Goal: Task Accomplishment & Management: Use online tool/utility

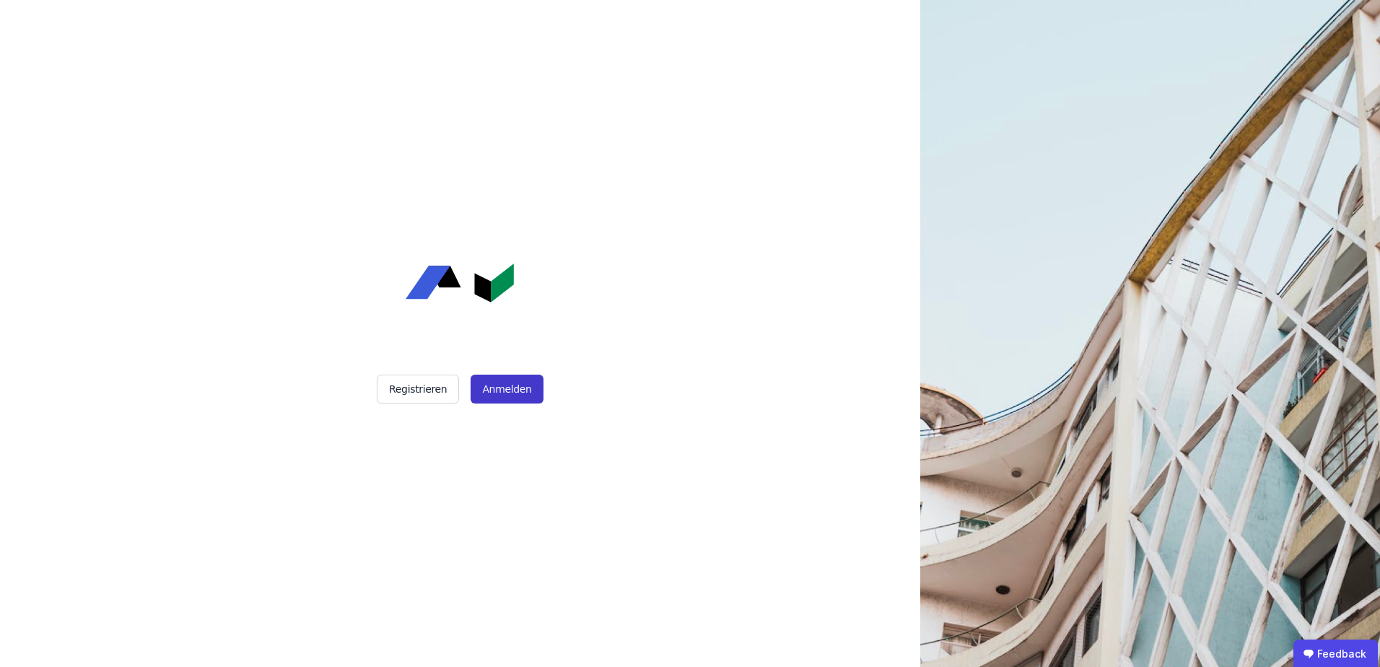
click at [508, 396] on button "Anmelden" at bounding box center [506, 389] width 72 height 29
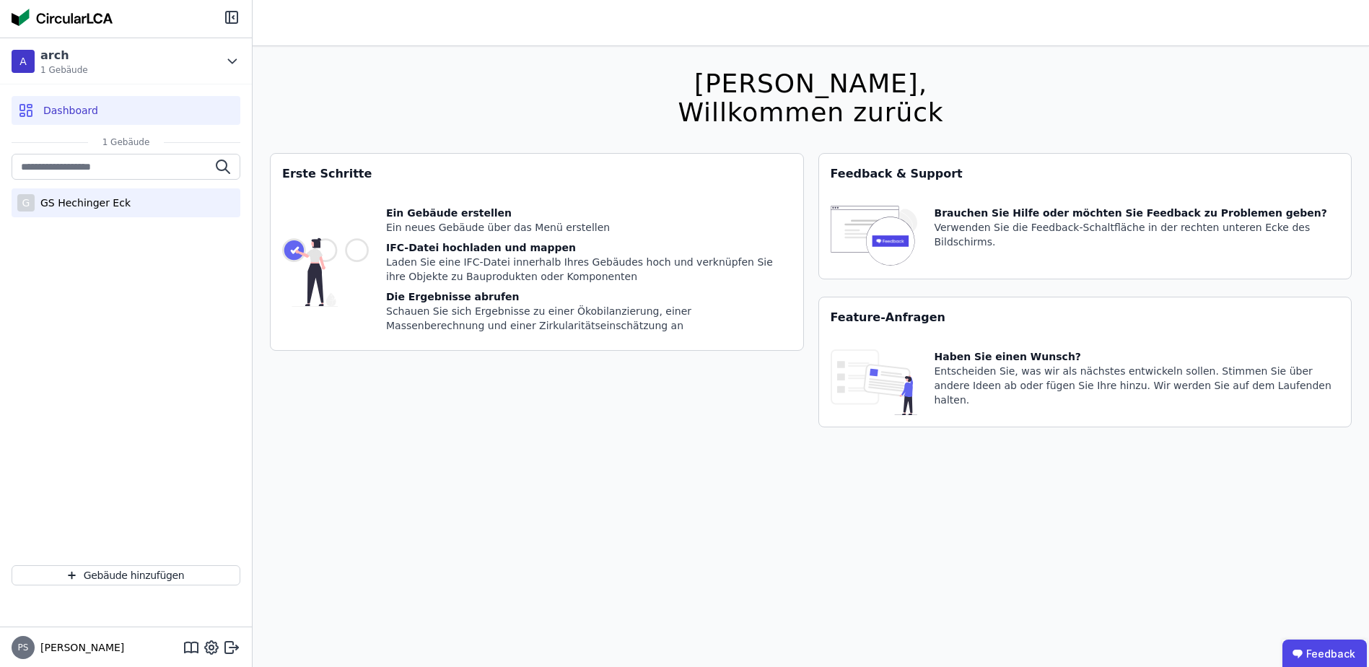
click at [105, 204] on div "GS Hechinger Eck" at bounding box center [83, 203] width 96 height 14
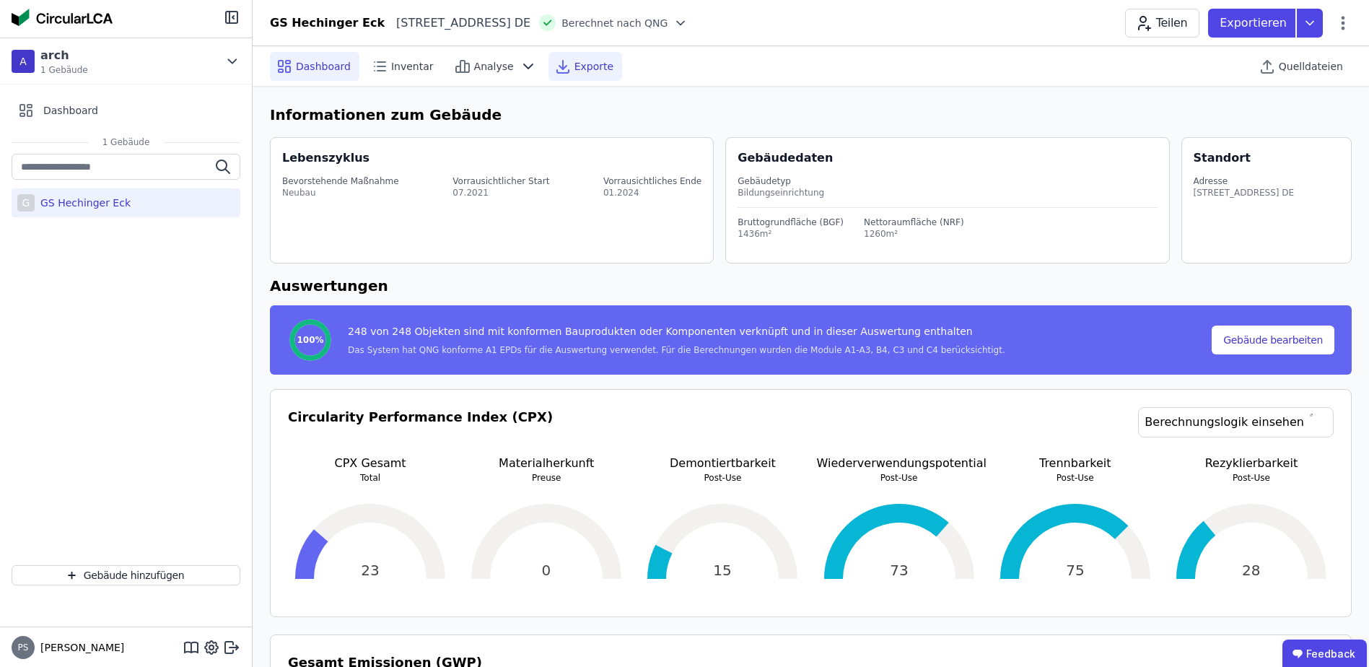
click at [574, 68] on span "Exporte" at bounding box center [593, 66] width 39 height 14
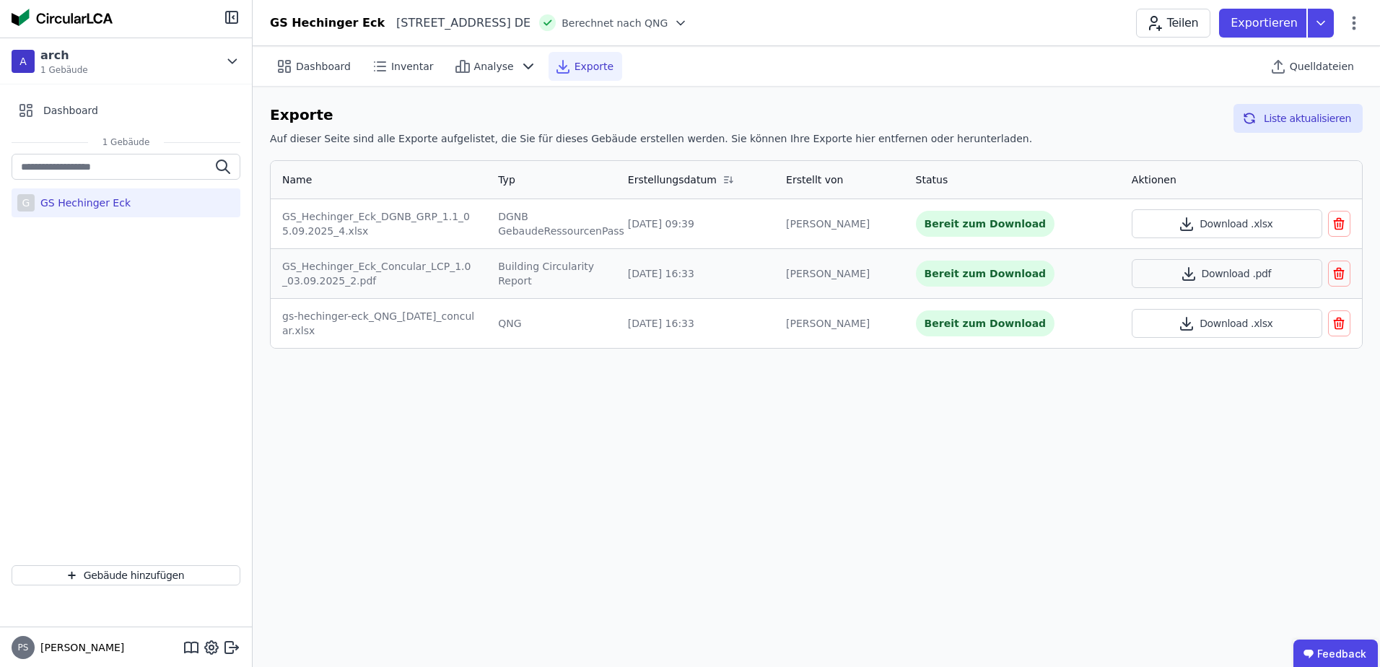
click at [574, 70] on span "Exporte" at bounding box center [593, 66] width 39 height 14
click at [474, 66] on span "Analyse" at bounding box center [494, 66] width 40 height 14
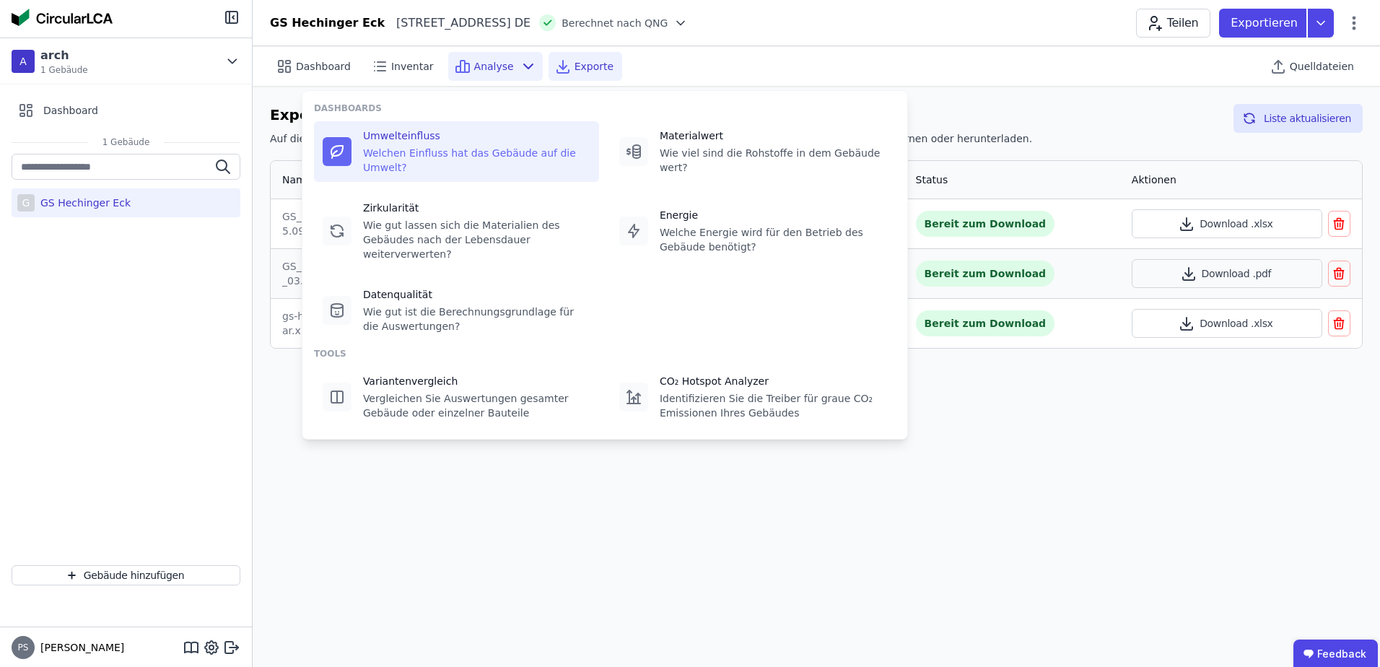
click at [406, 147] on div "Welchen Einfluss hat das Gebäude auf die Umwelt?" at bounding box center [476, 160] width 227 height 29
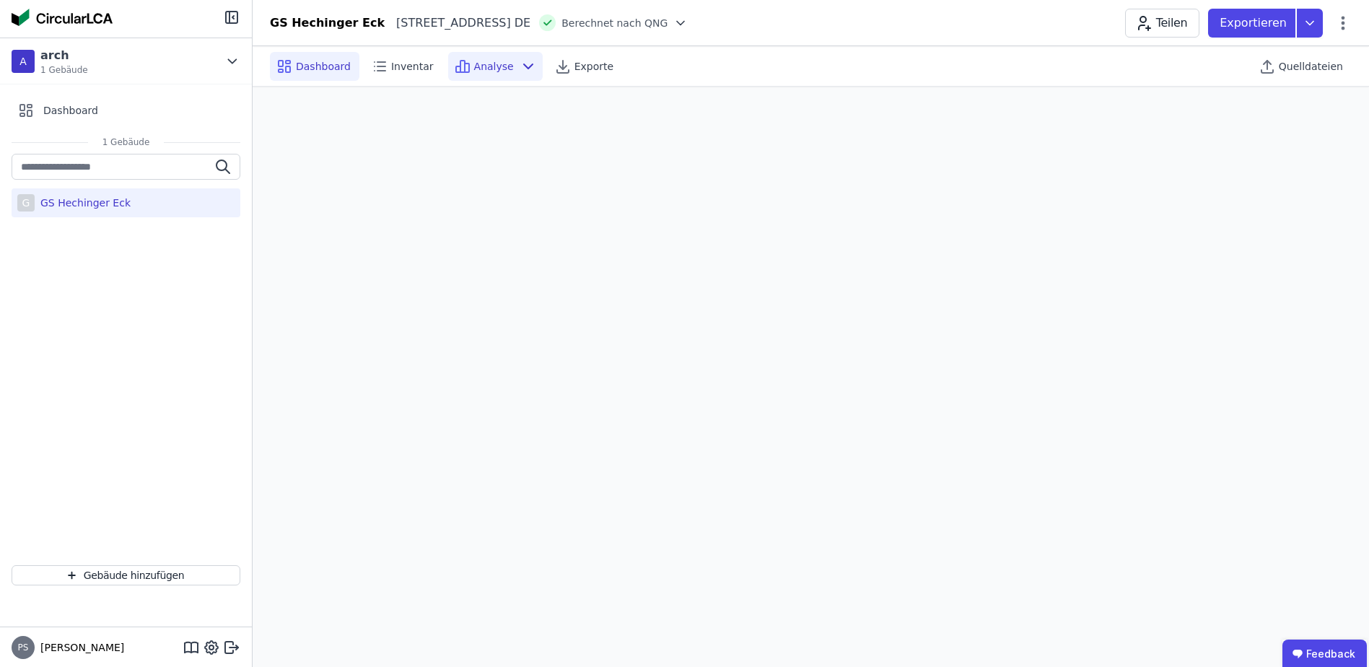
click at [297, 68] on span "Dashboard" at bounding box center [323, 66] width 55 height 14
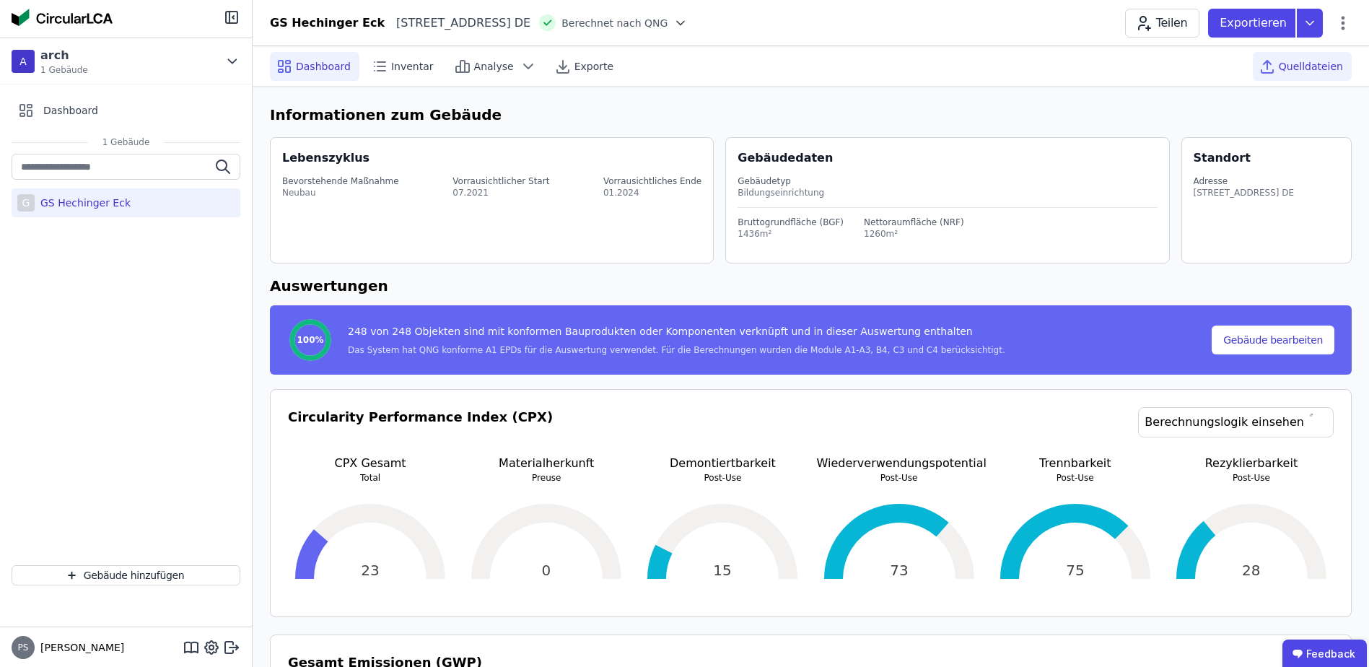
click at [1306, 66] on span "Quelldateien" at bounding box center [1311, 66] width 64 height 14
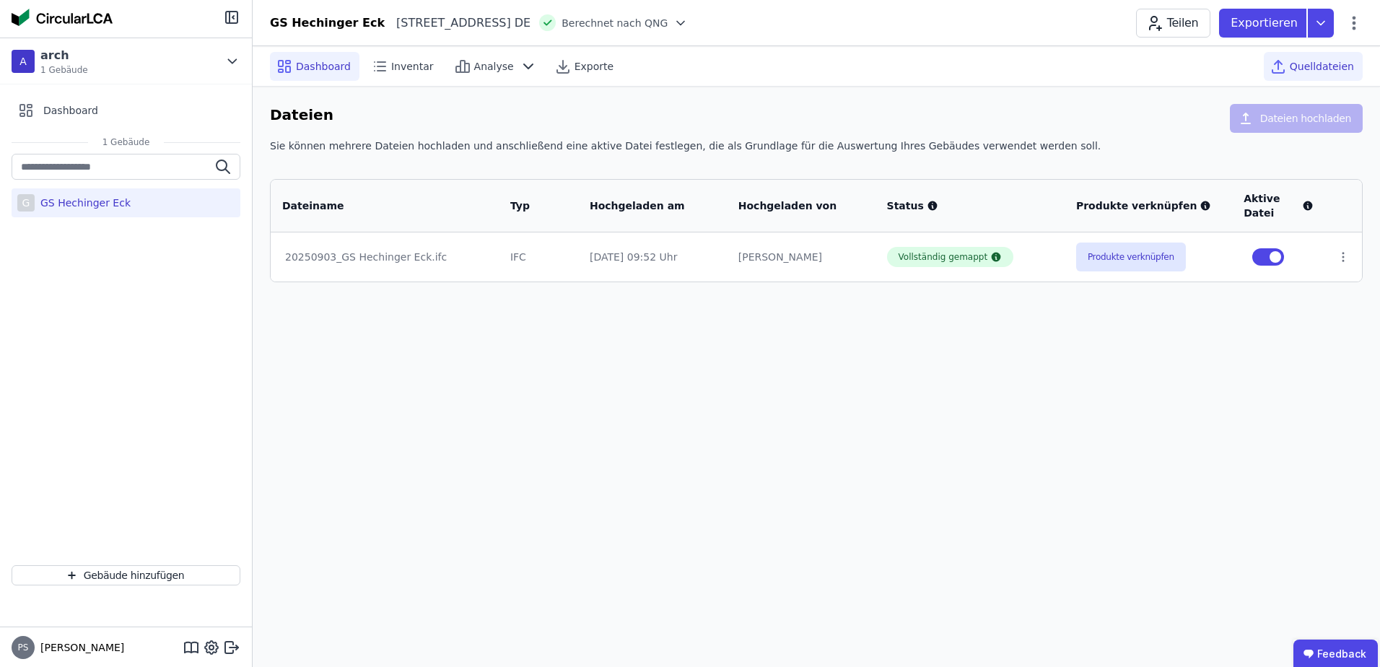
click at [298, 63] on span "Dashboard" at bounding box center [323, 66] width 55 height 14
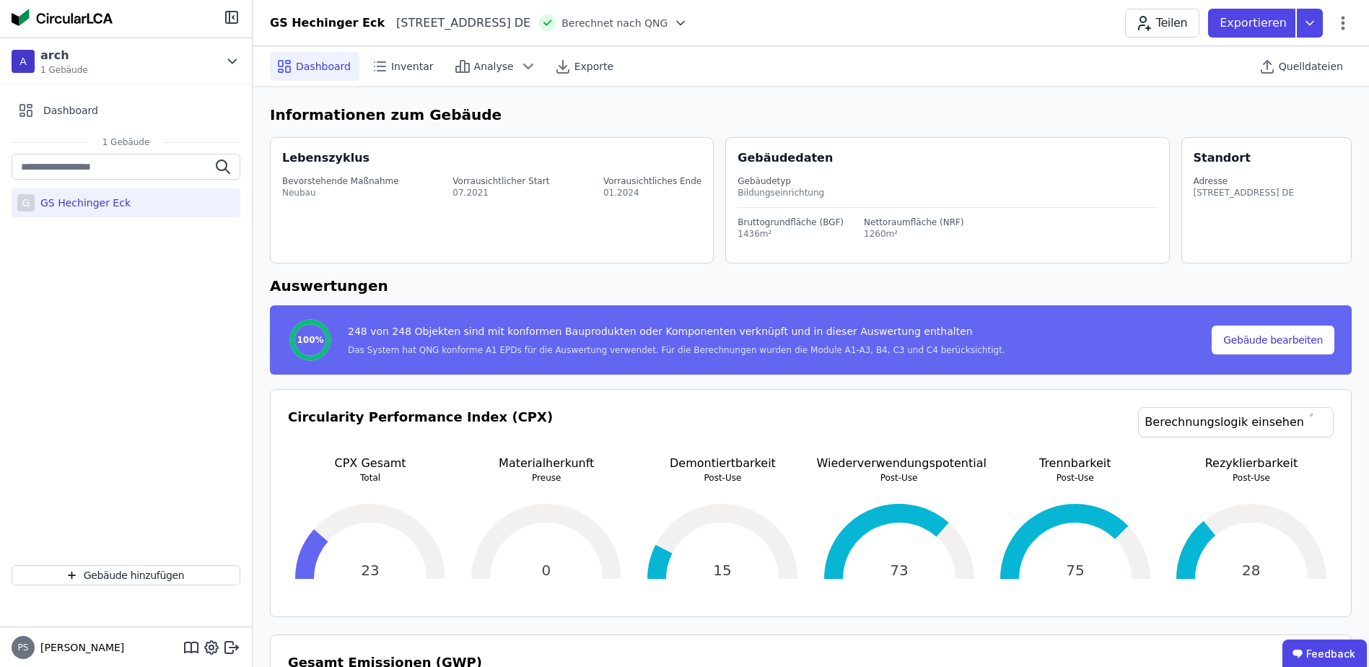
click at [87, 201] on div "GS Hechinger Eck" at bounding box center [83, 203] width 96 height 14
click at [1261, 339] on button "Gebäude bearbeiten" at bounding box center [1273, 339] width 123 height 29
select select "**********"
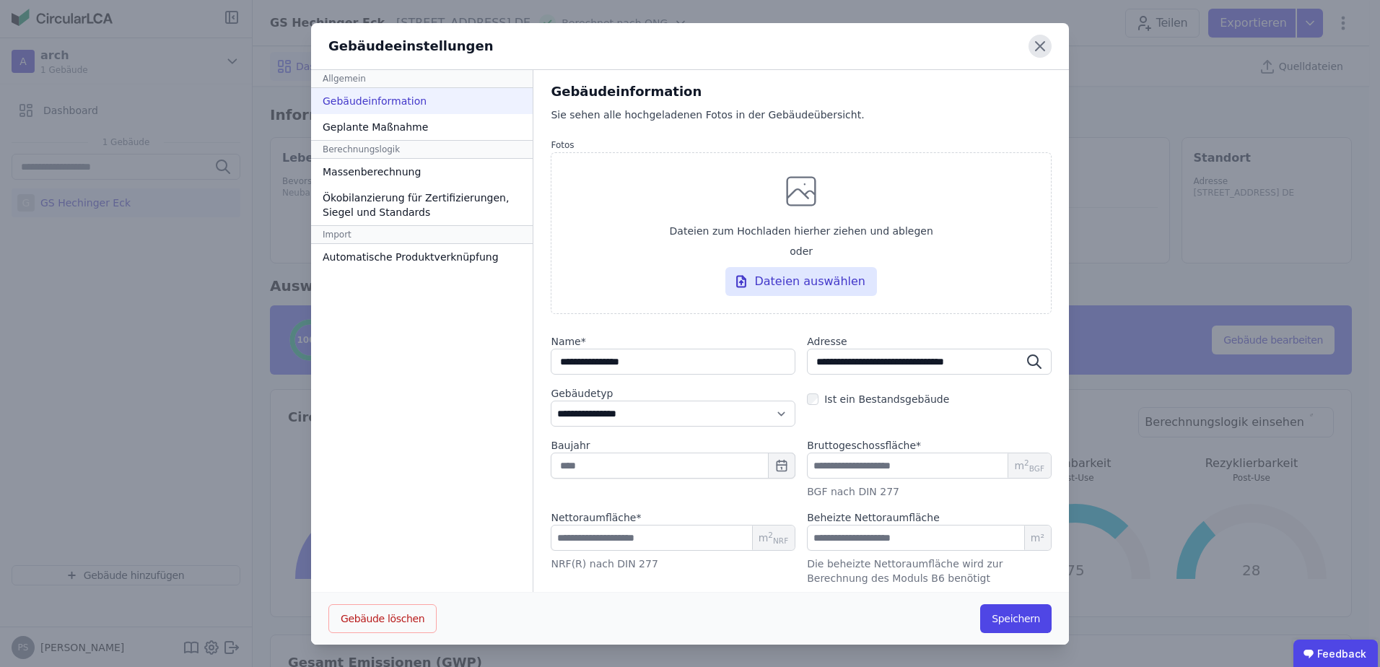
click at [1041, 47] on icon at bounding box center [1039, 46] width 23 height 23
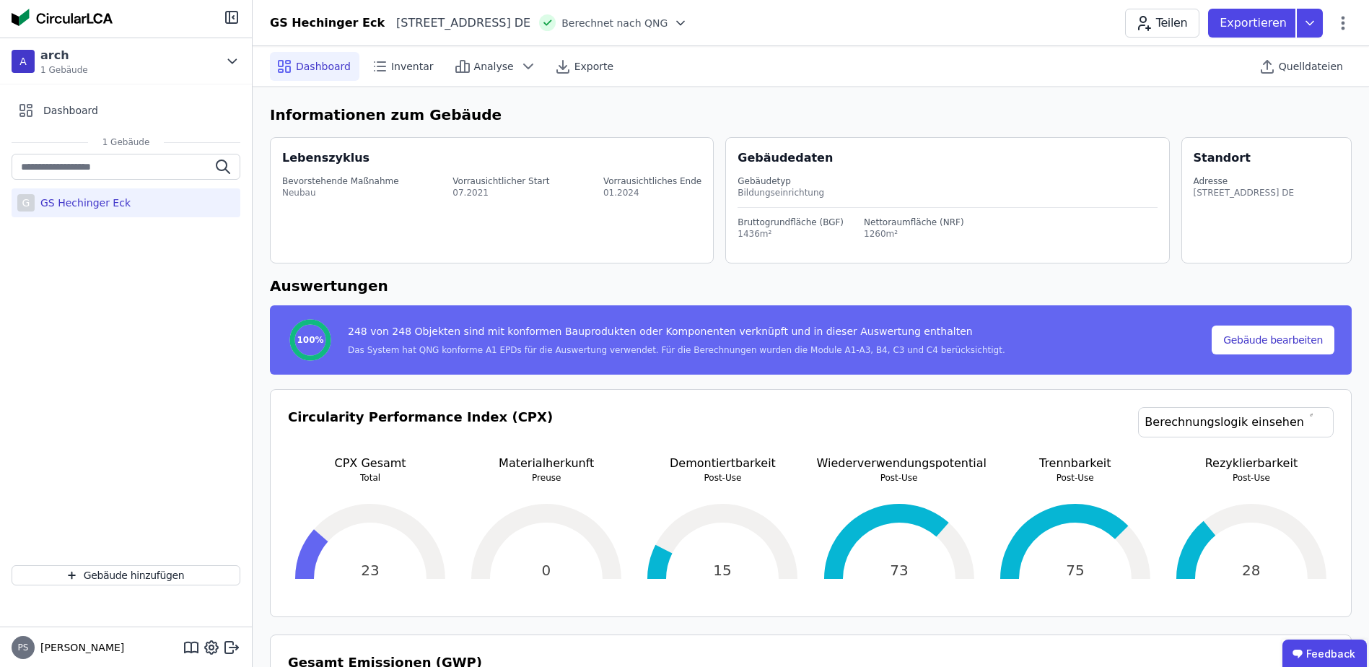
click at [95, 206] on div "GS Hechinger Eck" at bounding box center [83, 203] width 96 height 14
click at [1291, 68] on span "Quelldateien" at bounding box center [1311, 66] width 64 height 14
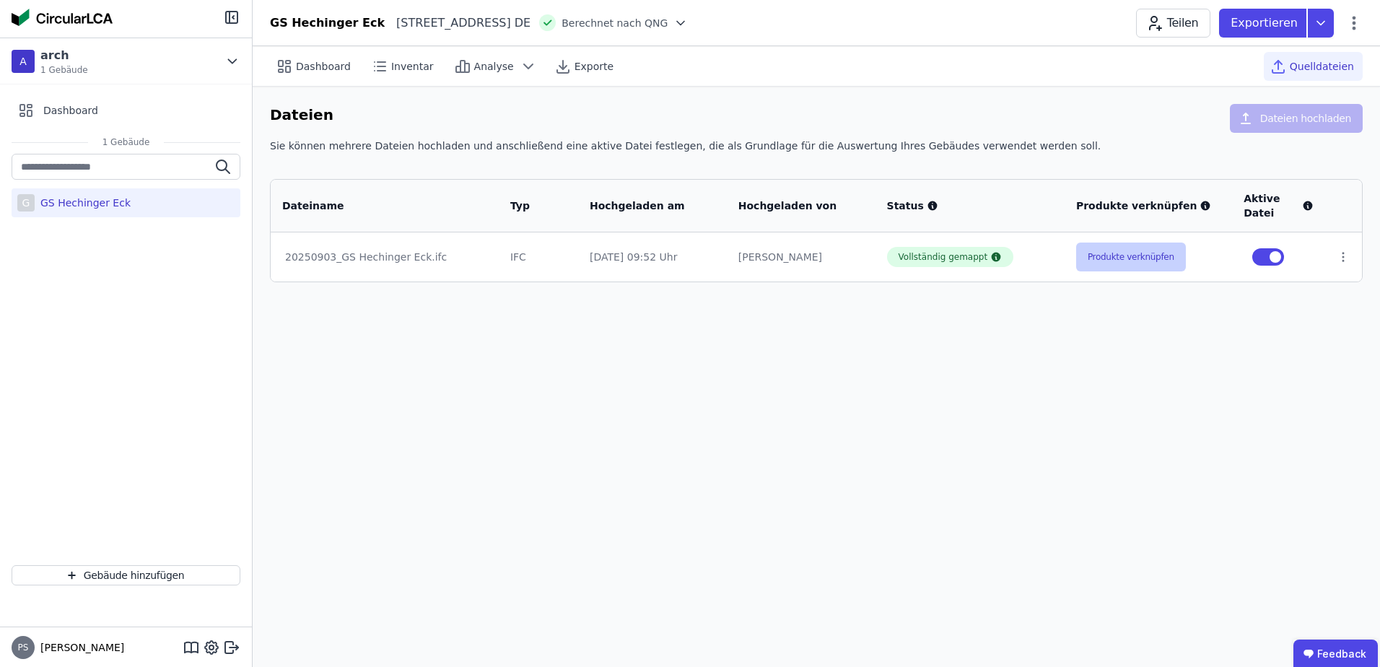
click at [1116, 263] on button "Produkte verknüpfen" at bounding box center [1131, 256] width 110 height 29
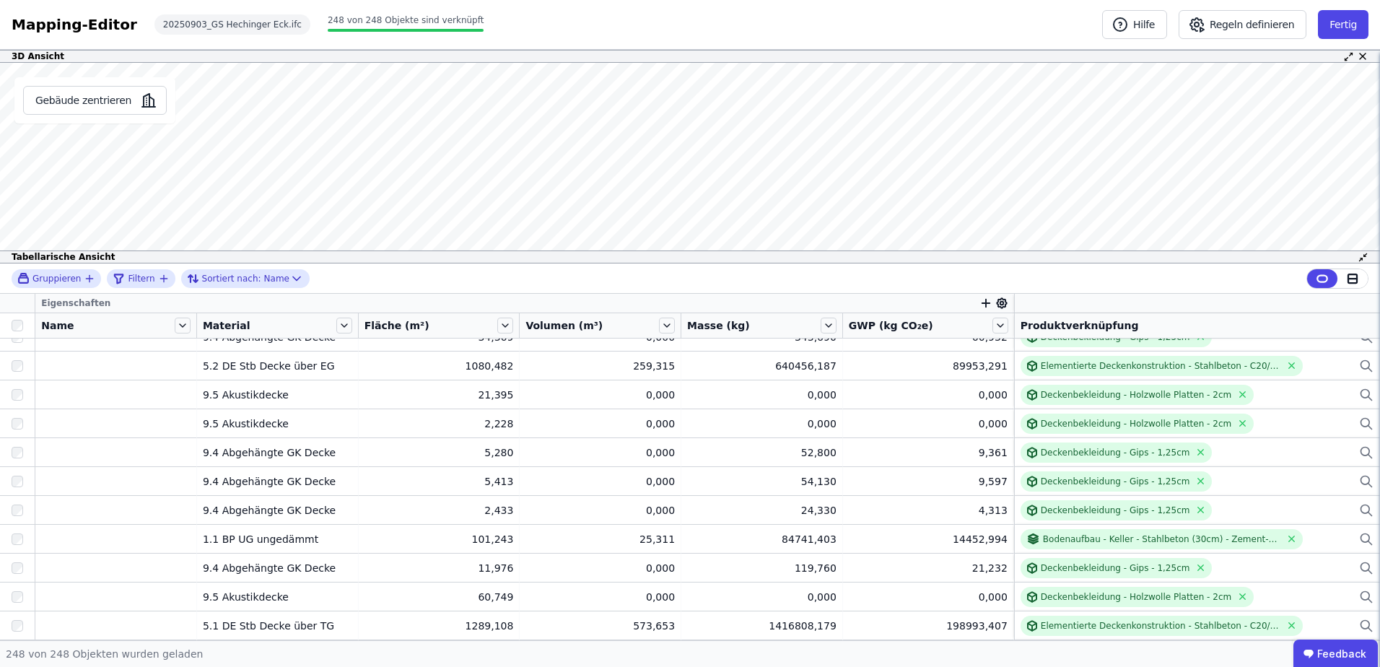
scroll to position [6858, 0]
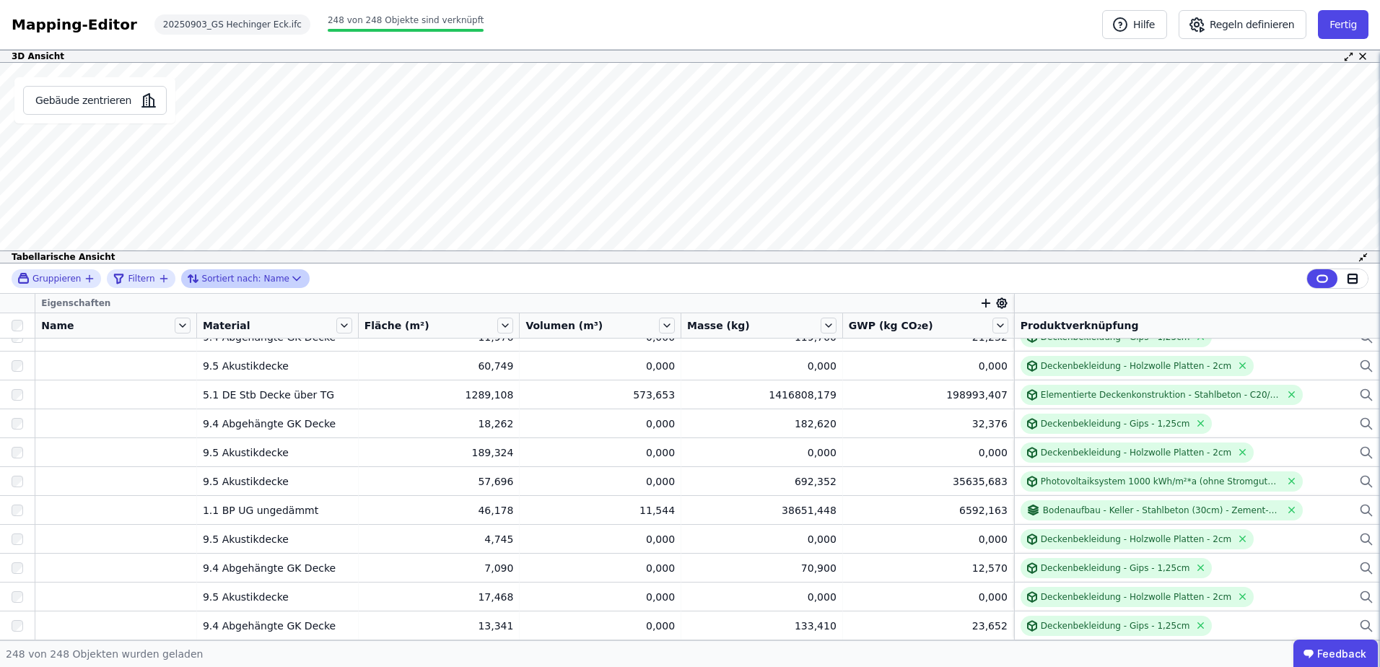
click at [222, 278] on span "Sortiert nach:" at bounding box center [231, 279] width 59 height 12
select select "****"
click at [216, 280] on span "Sortiert nach:" at bounding box center [231, 279] width 59 height 12
click at [343, 327] on icon at bounding box center [344, 326] width 16 height 16
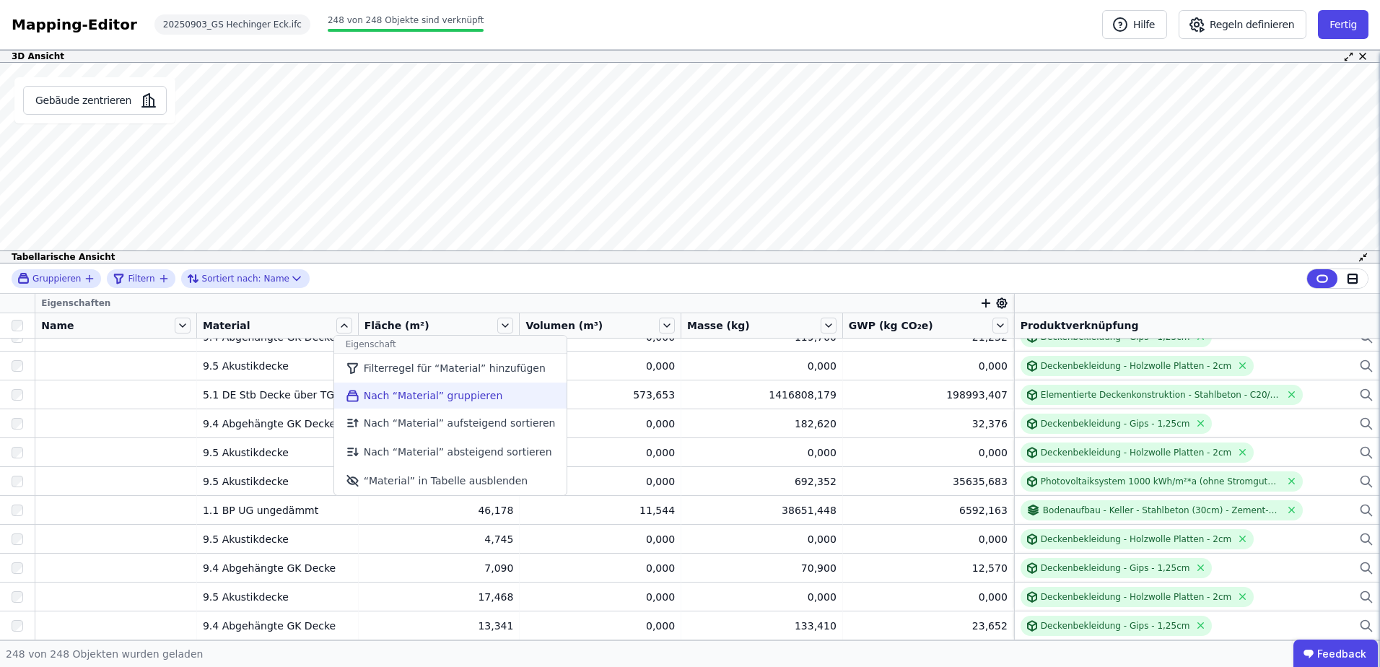
click at [369, 394] on li "Nach “Material” gruppieren" at bounding box center [450, 395] width 233 height 26
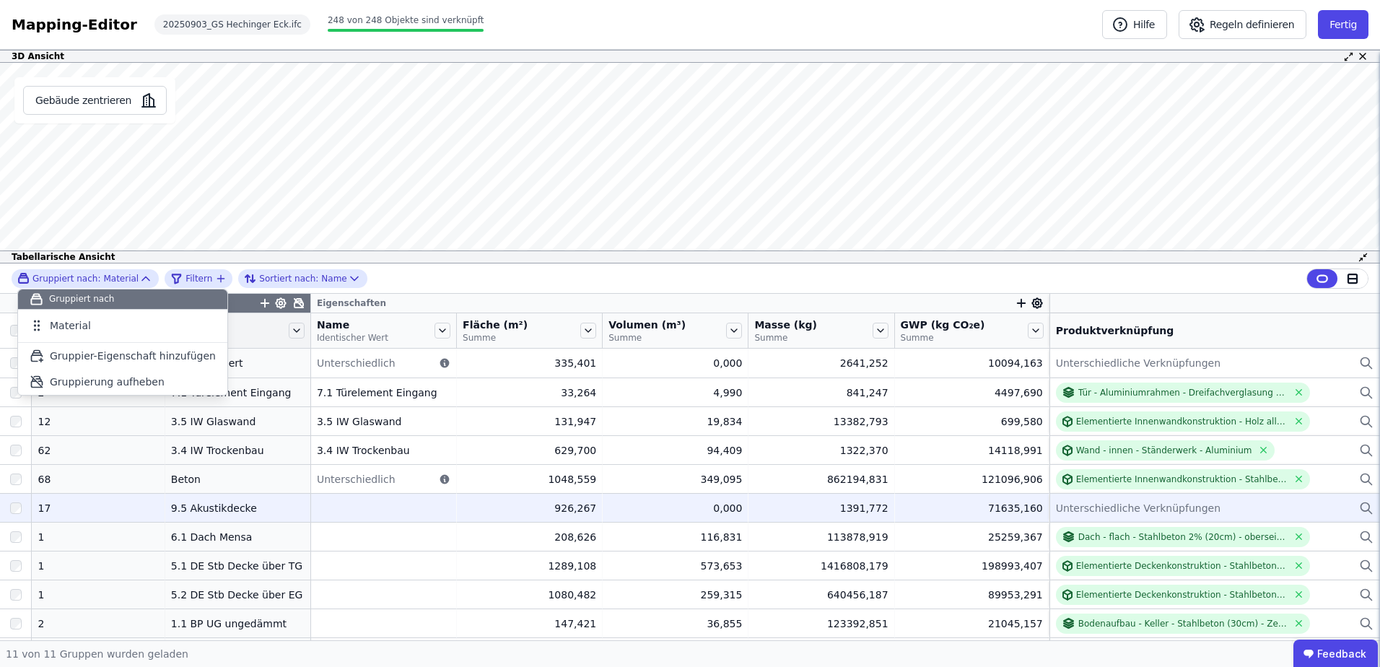
scroll to position [27, 0]
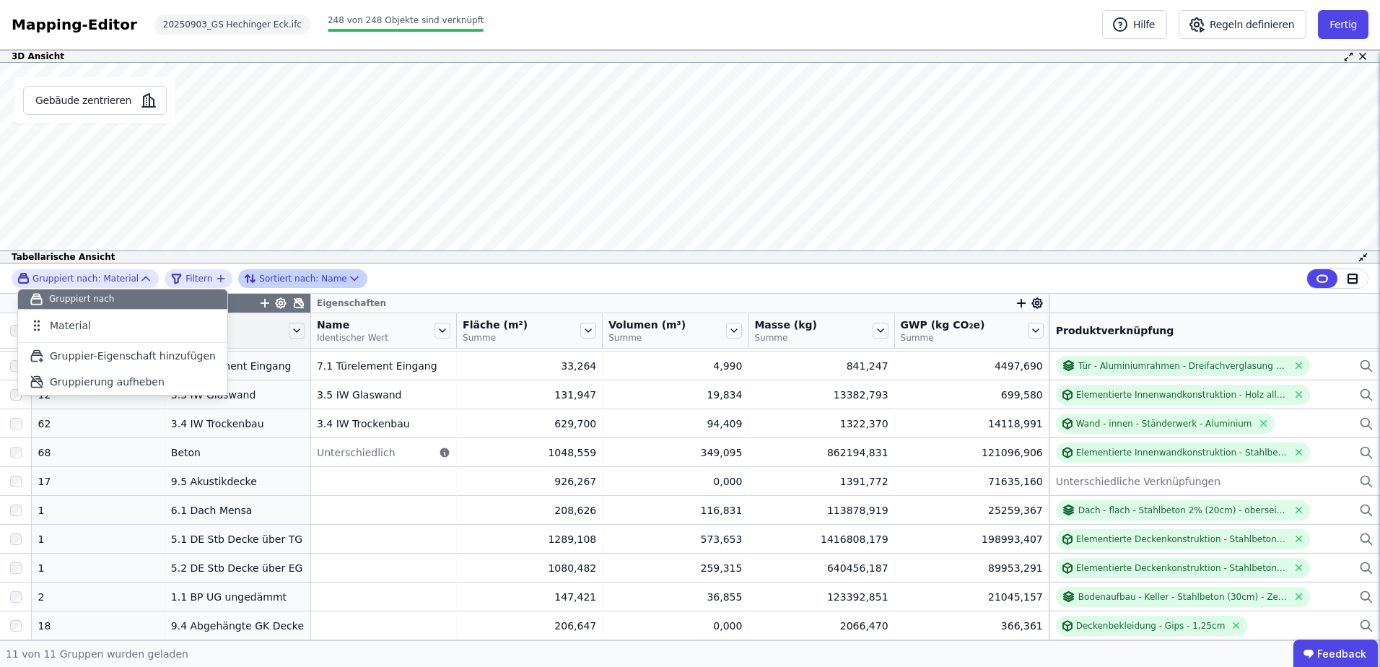
click at [267, 273] on span "Sortiert nach:" at bounding box center [288, 279] width 59 height 12
select select "****"
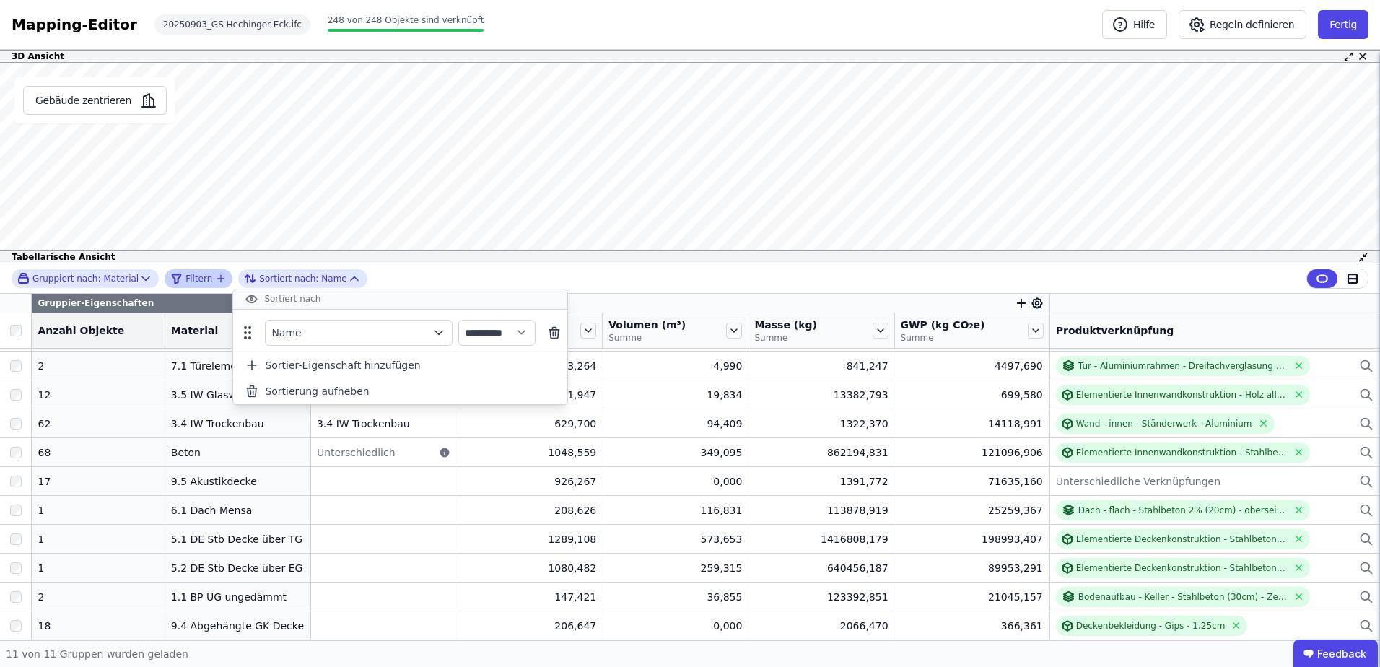
click at [185, 273] on span "Filtern" at bounding box center [198, 279] width 27 height 12
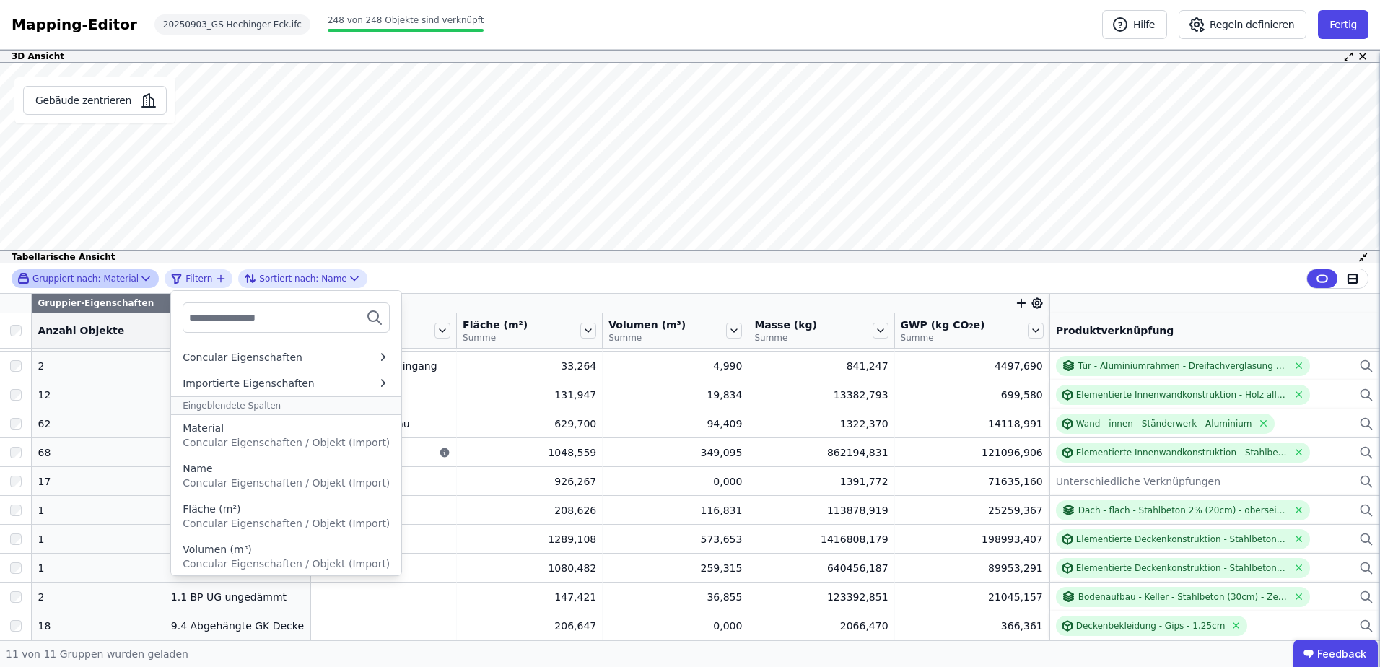
click at [88, 273] on span "Gruppiert nach:" at bounding box center [66, 279] width 68 height 12
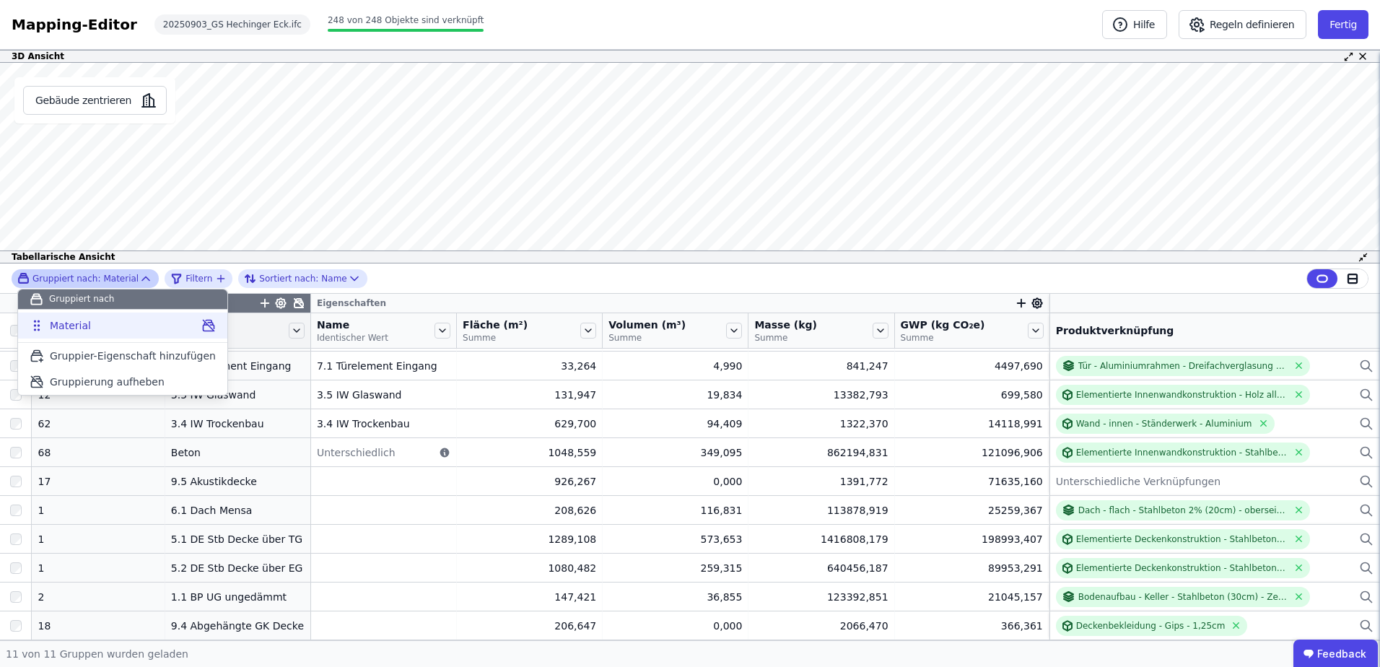
click at [72, 324] on span "Material" at bounding box center [70, 325] width 41 height 14
click at [74, 327] on span "Material" at bounding box center [70, 325] width 41 height 14
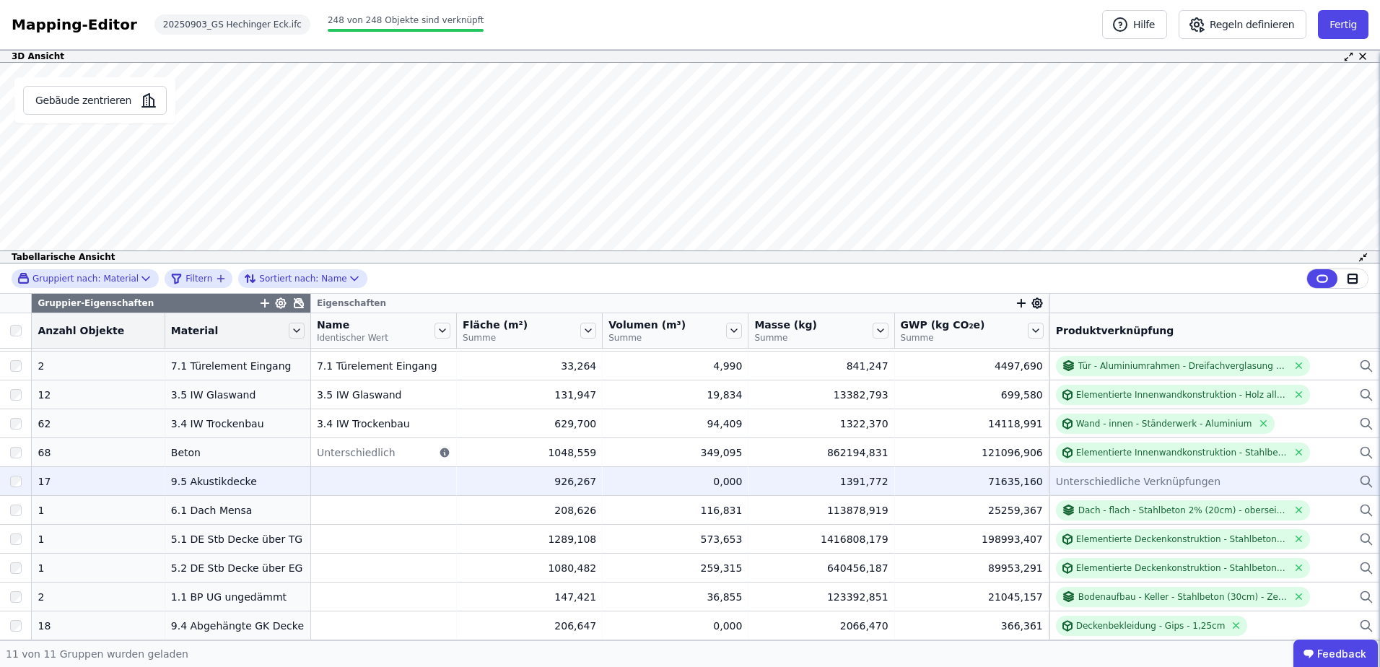
click at [205, 479] on div "9.5 Akustikdecke" at bounding box center [237, 481] width 133 height 14
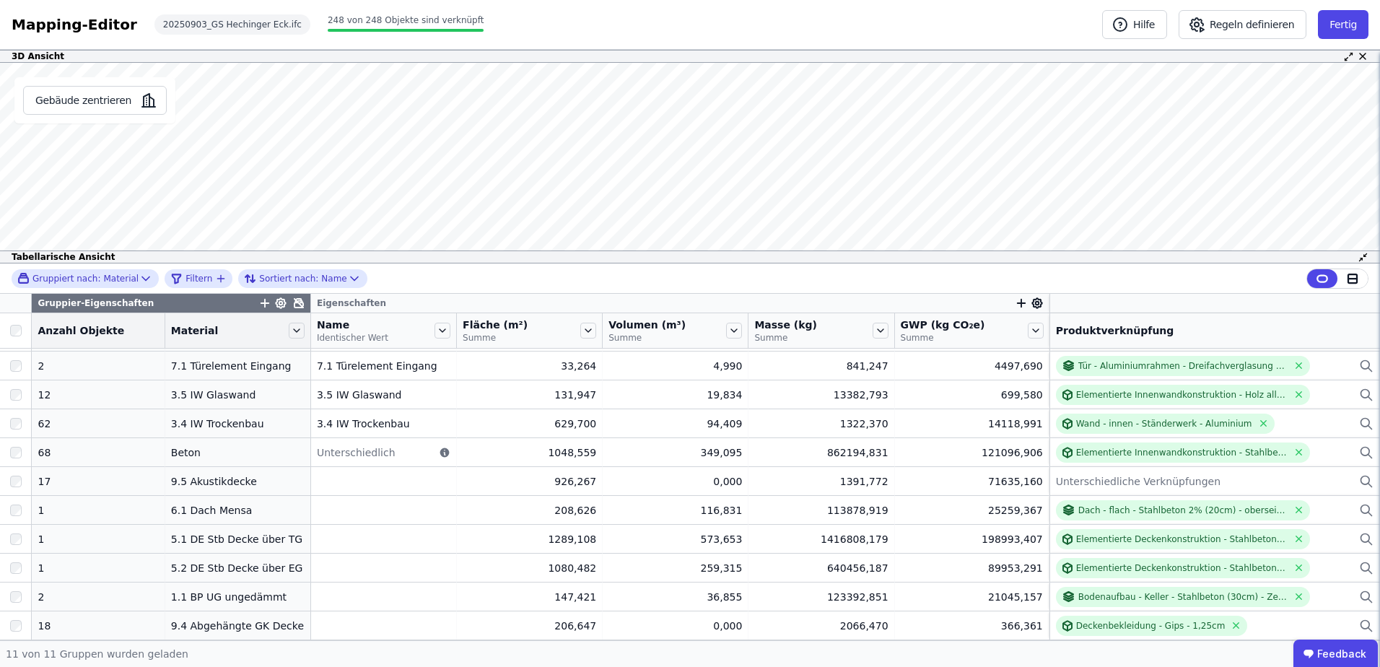
click at [216, 305] on div "Gruppier-Eigenschaften" at bounding box center [171, 303] width 278 height 19
click at [258, 302] on icon "button" at bounding box center [264, 303] width 13 height 13
click at [208, 301] on div "Gruppiert nach: Material Filtern Sortiert nach: Name Gruppier-Eigenschaften Con…" at bounding box center [690, 451] width 1380 height 377
click at [1106, 330] on div "Produktverknüpfung" at bounding box center [1215, 330] width 318 height 14
click at [294, 303] on icon at bounding box center [298, 303] width 9 height 9
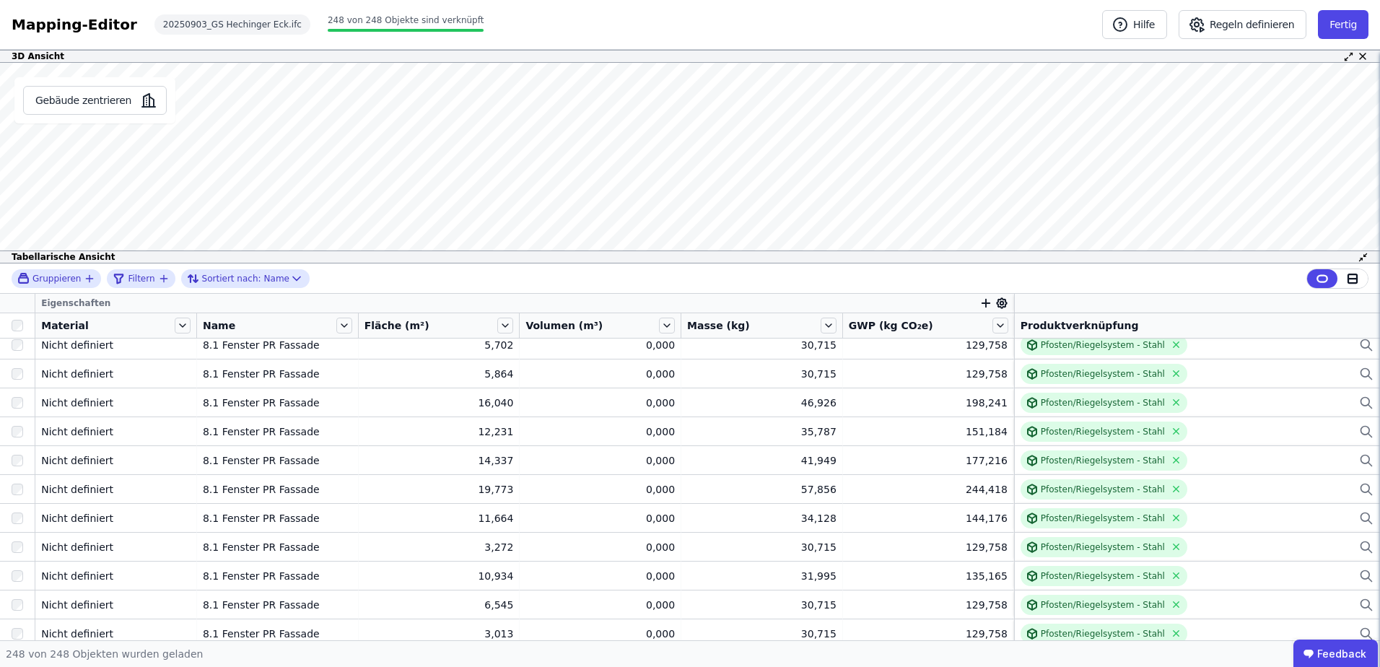
scroll to position [0, 0]
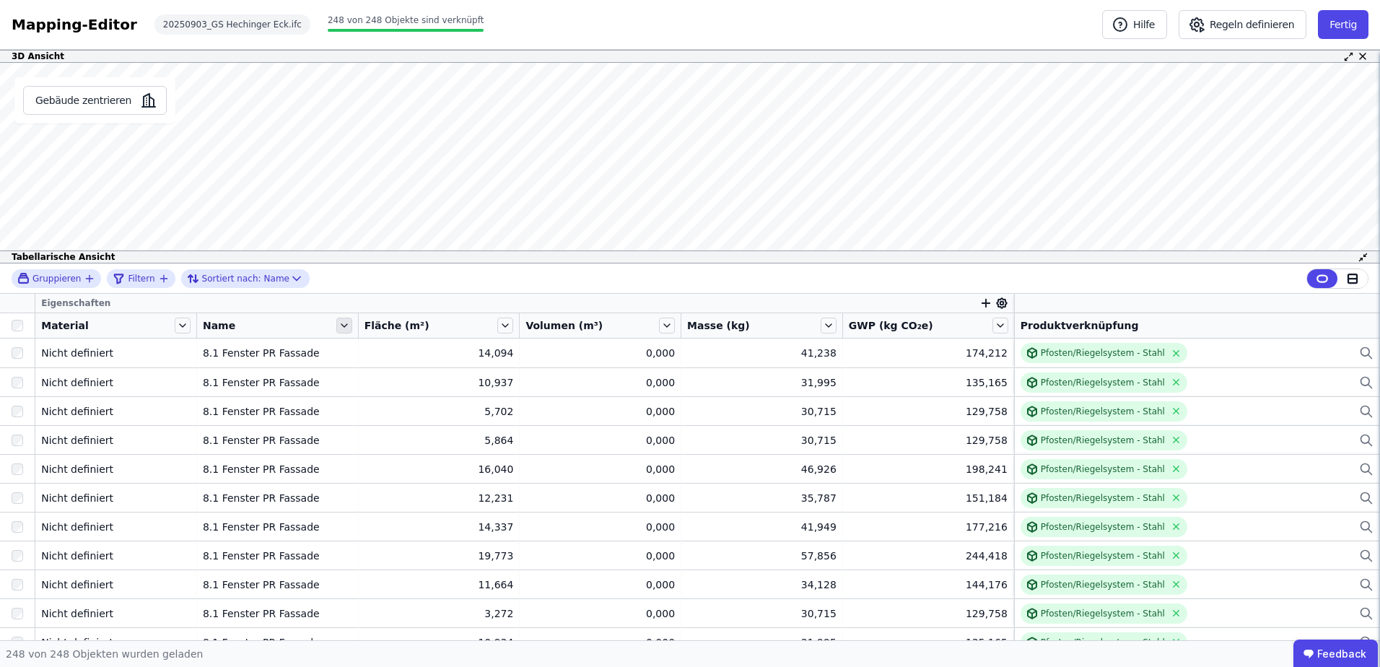
click at [344, 326] on icon at bounding box center [344, 325] width 6 height 3
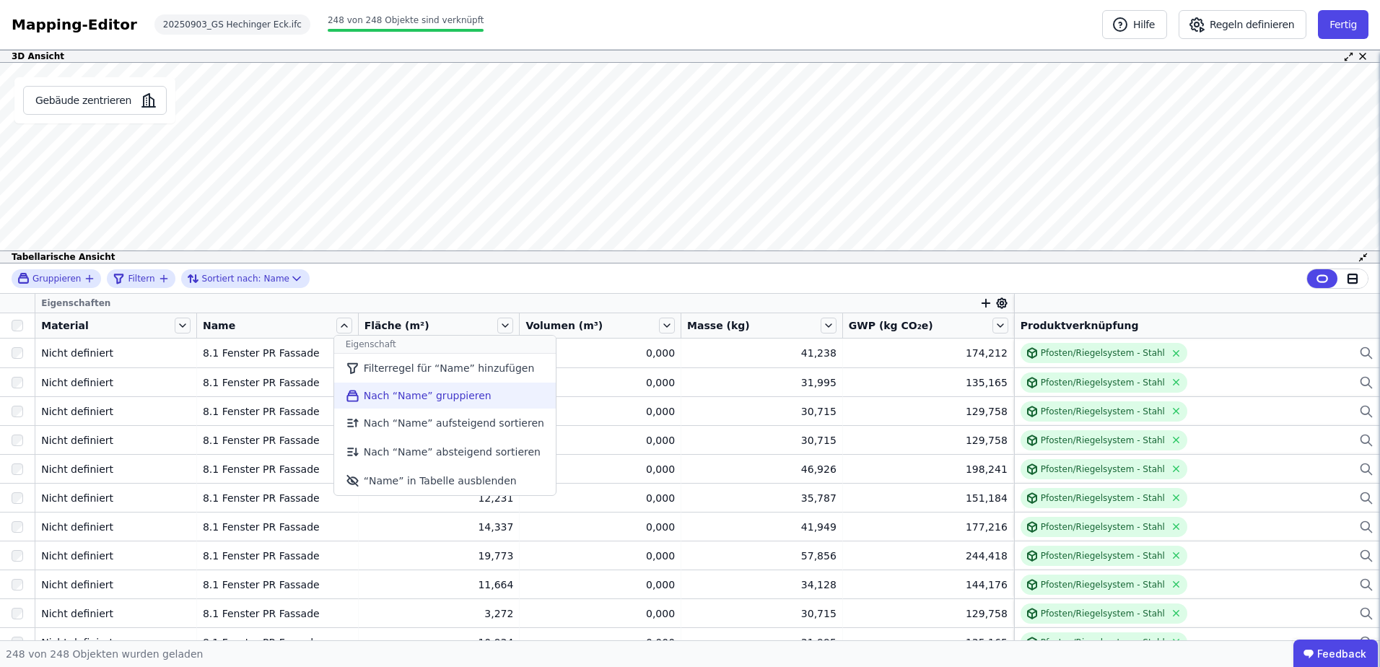
click at [362, 391] on li "Nach “Name” gruppieren" at bounding box center [445, 395] width 222 height 26
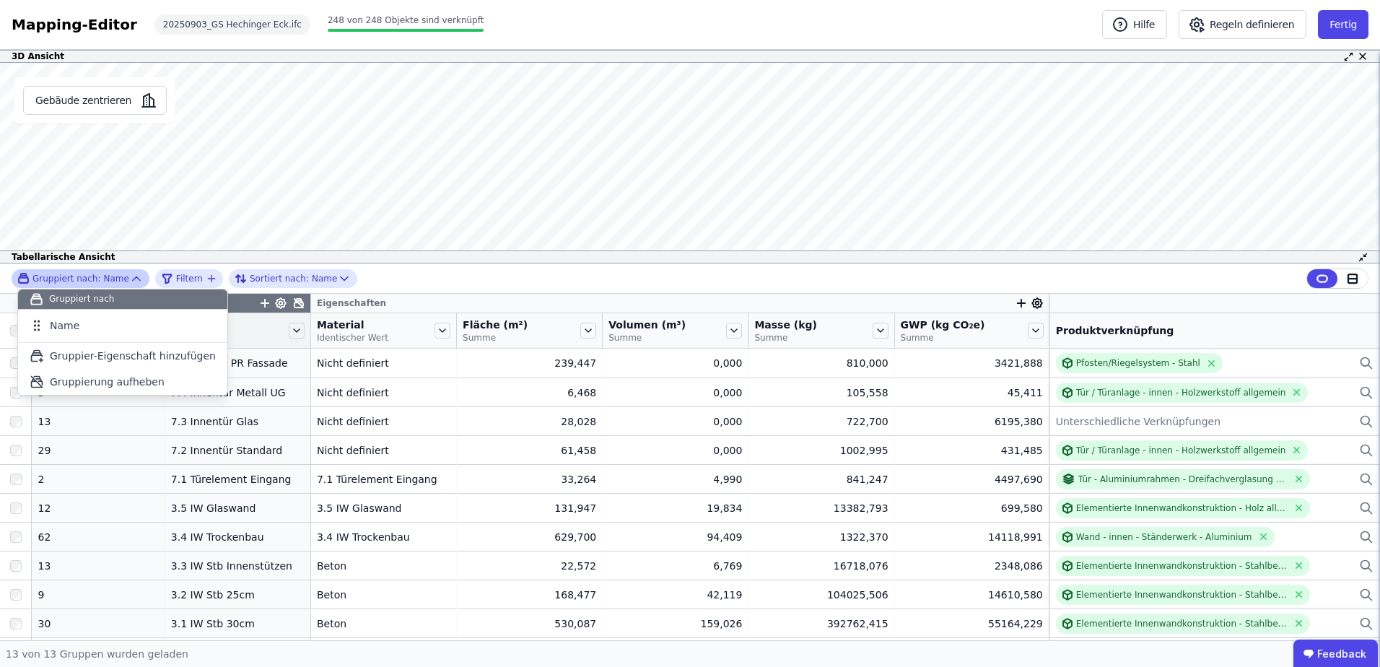
click at [149, 297] on div "Gruppiert nach" at bounding box center [122, 299] width 209 height 20
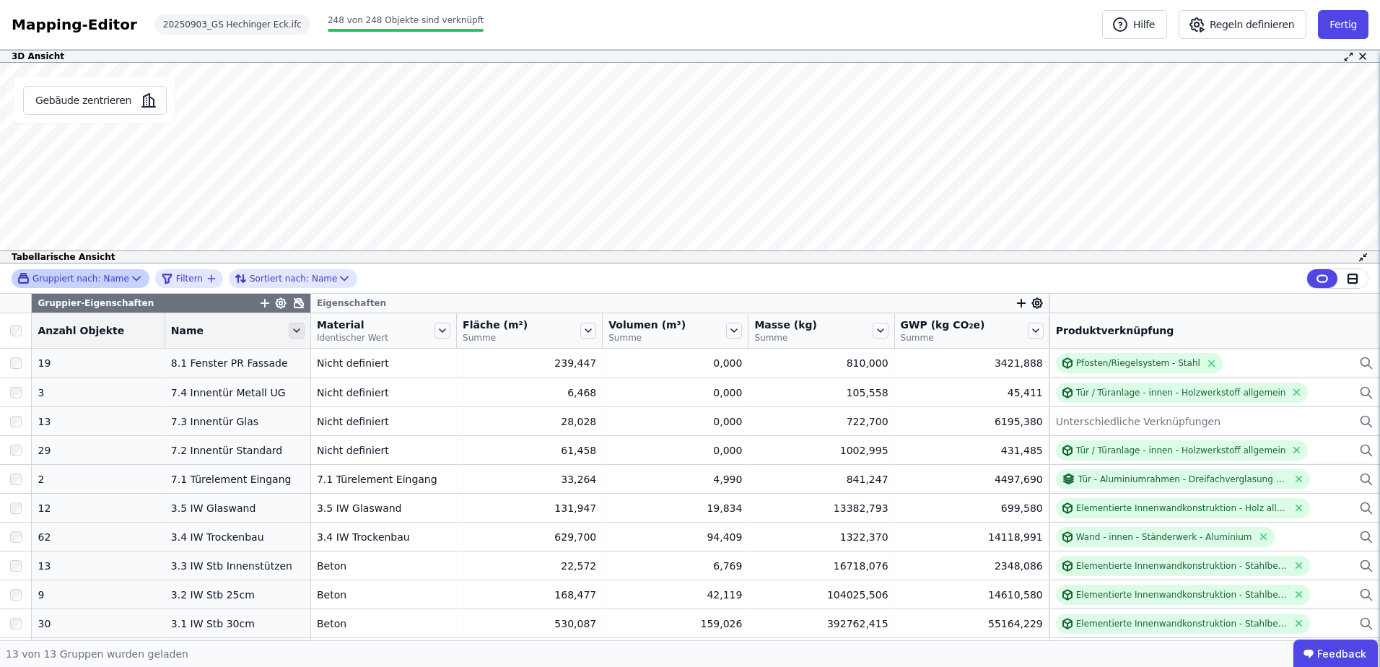
click at [289, 324] on icon at bounding box center [297, 331] width 16 height 16
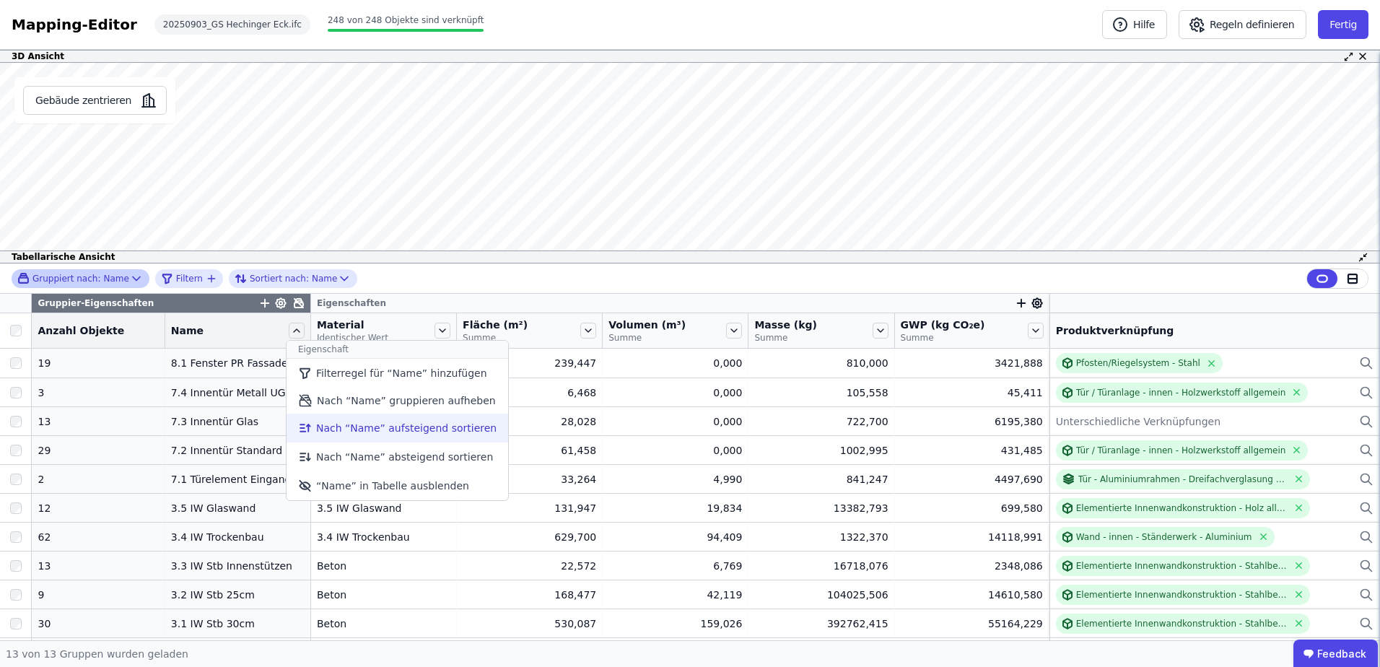
click at [299, 427] on li "Nach “Name” aufsteigend sortieren" at bounding box center [397, 427] width 222 height 29
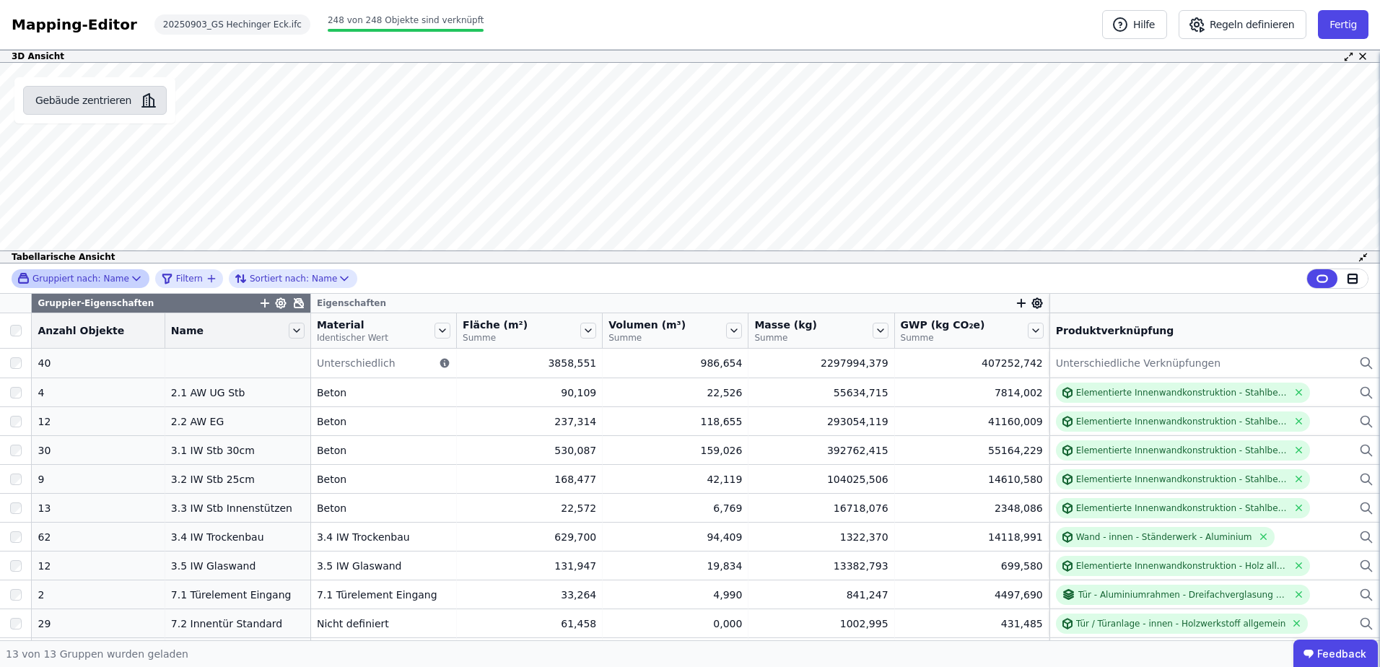
click at [73, 95] on button "Gebäude zentrieren" at bounding box center [95, 100] width 144 height 29
click at [96, 101] on button "Gebäude zentrieren" at bounding box center [95, 100] width 144 height 29
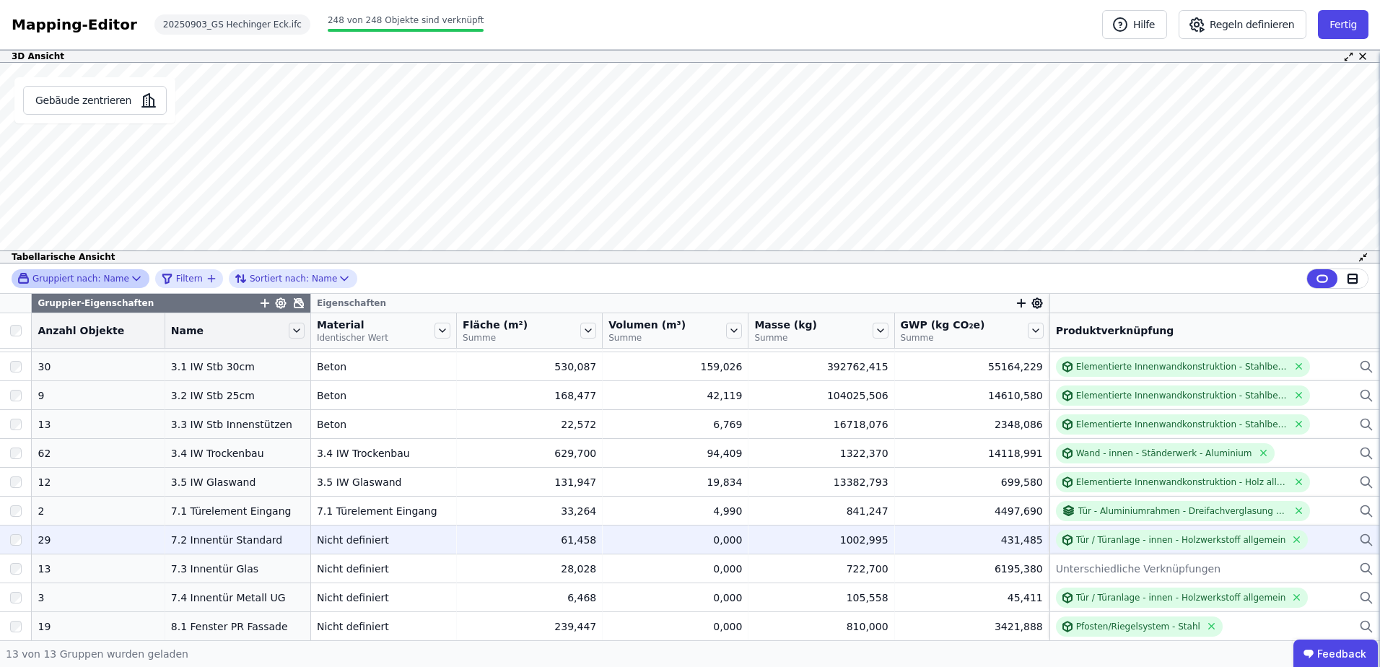
scroll to position [84, 0]
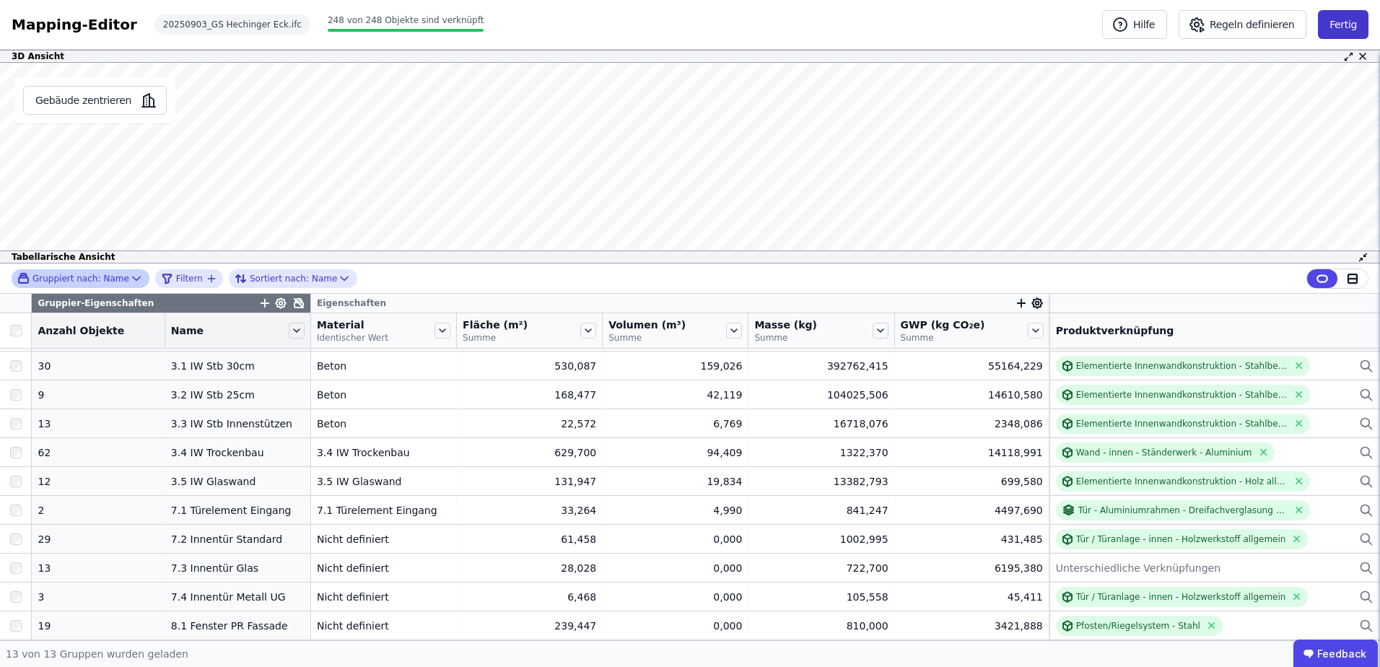
click at [1341, 22] on button "Fertig" at bounding box center [1343, 24] width 51 height 29
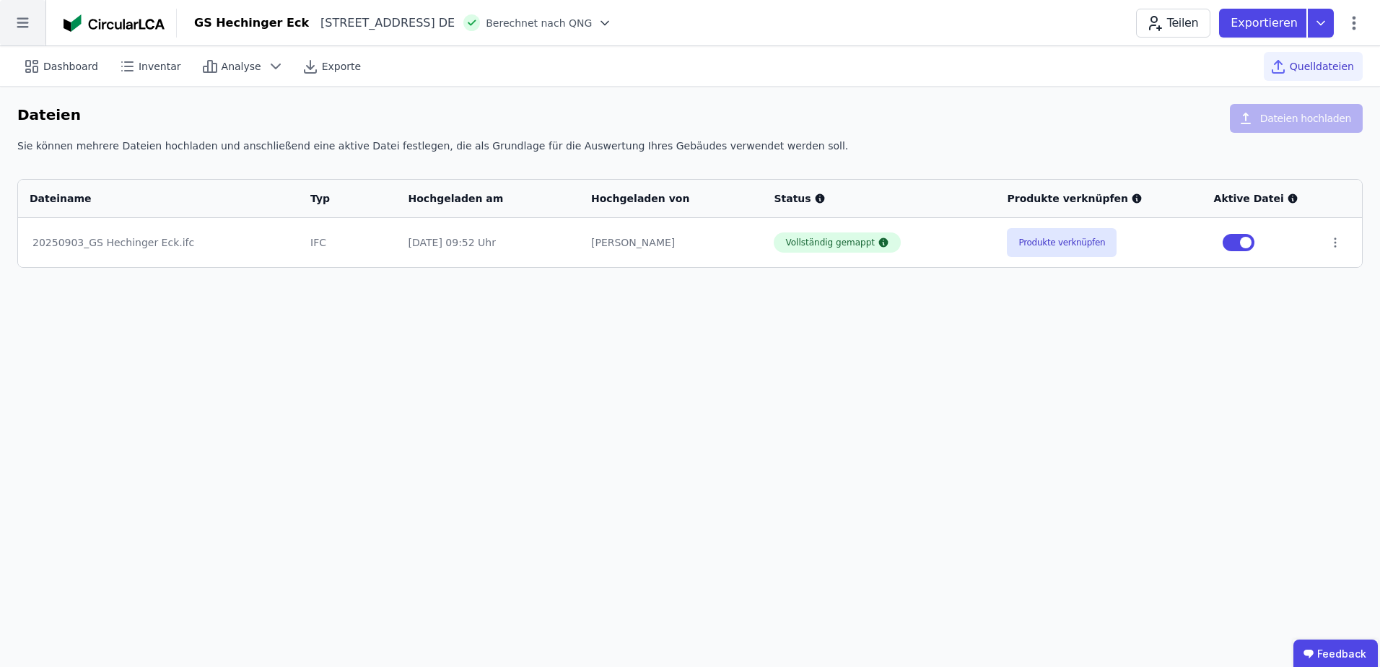
click at [23, 27] on icon at bounding box center [23, 23] width 12 height 10
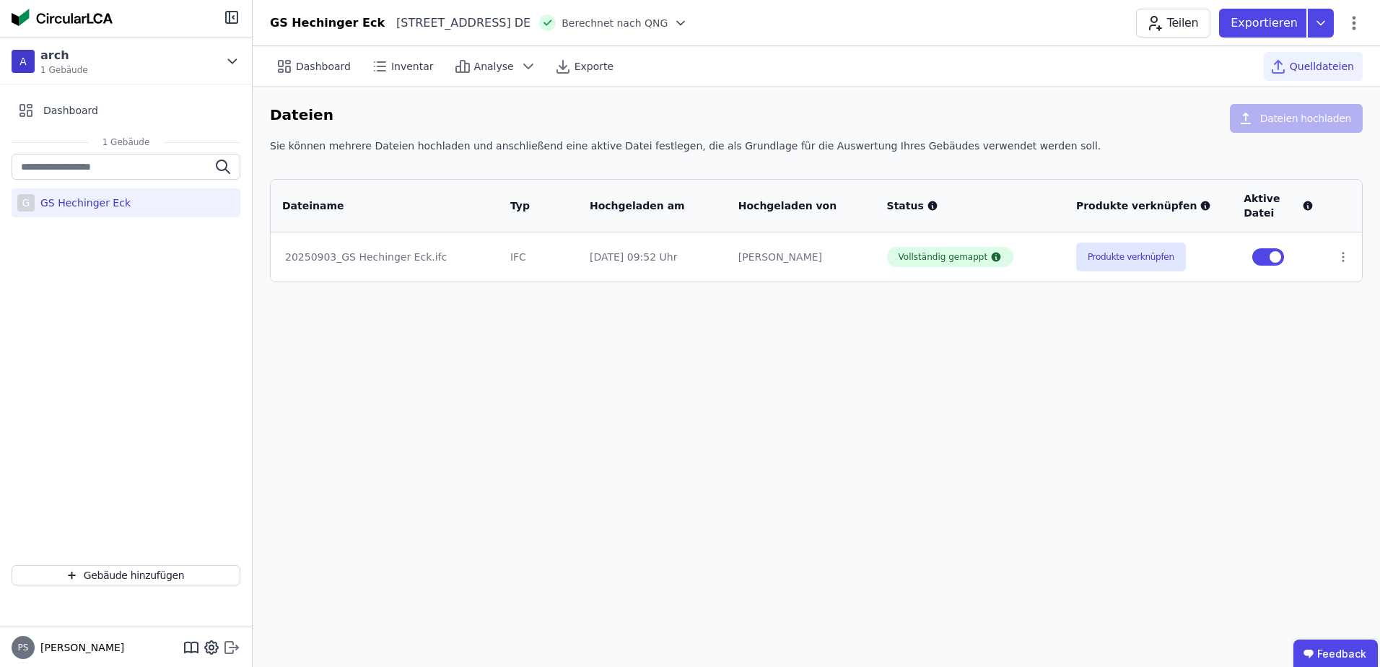
click at [230, 645] on icon at bounding box center [231, 647] width 17 height 17
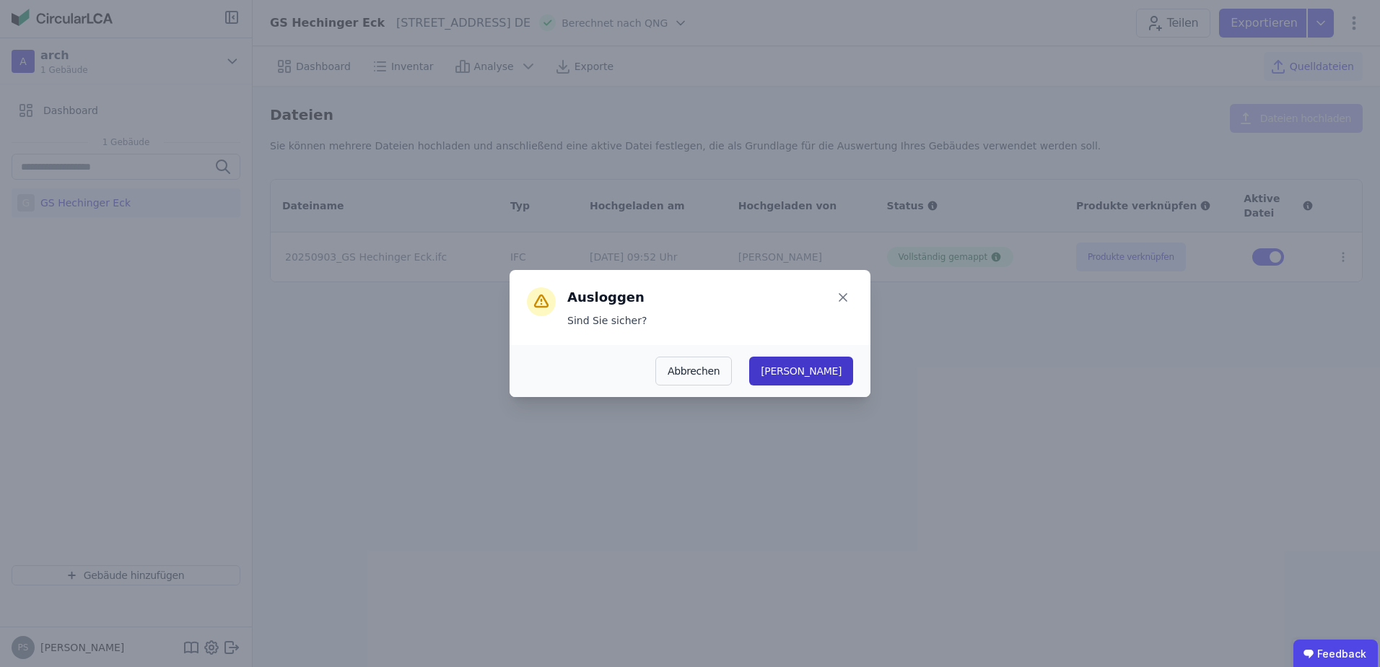
click at [842, 369] on button "[PERSON_NAME]" at bounding box center [801, 370] width 104 height 29
